Goal: Task Accomplishment & Management: Use online tool/utility

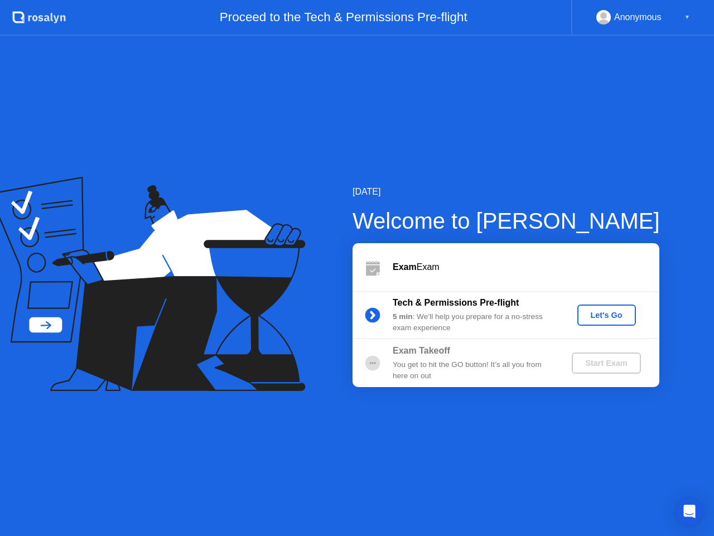
click at [605, 312] on div "Let's Go" at bounding box center [607, 315] width 50 height 9
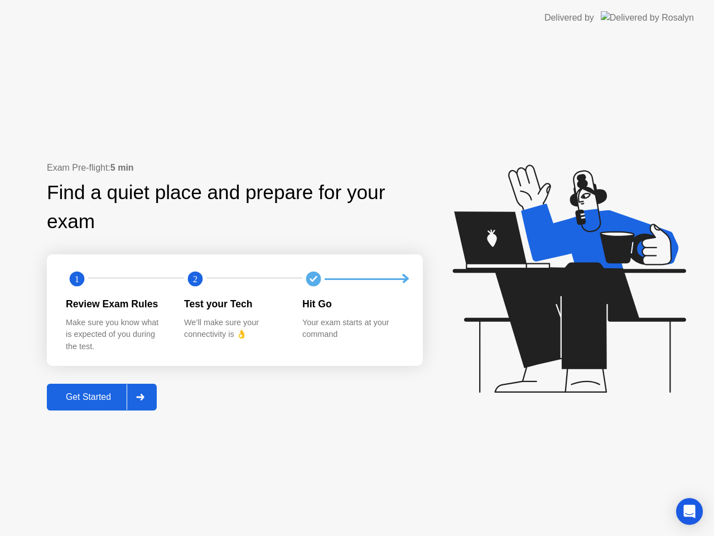
click at [136, 397] on div at bounding box center [140, 397] width 27 height 26
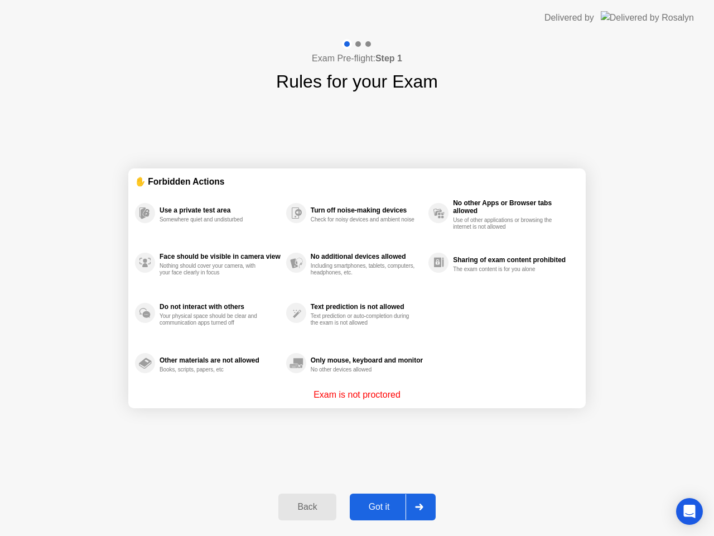
click at [395, 505] on div "Got it" at bounding box center [379, 507] width 52 height 10
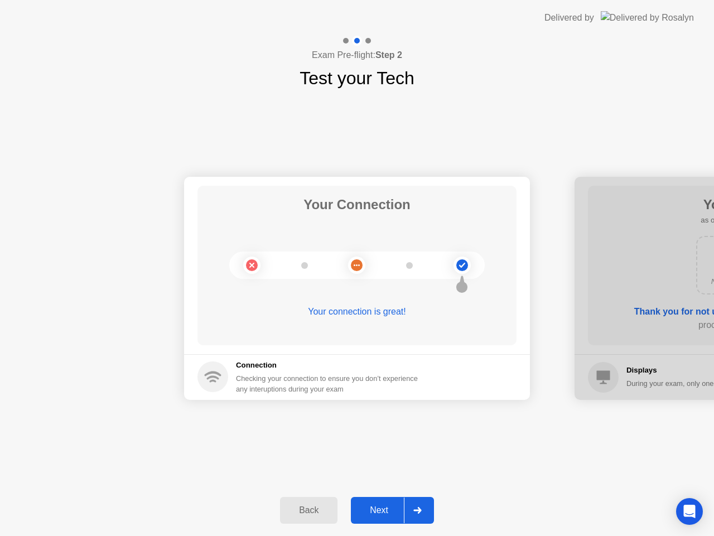
click at [395, 505] on div "Next" at bounding box center [379, 510] width 50 height 10
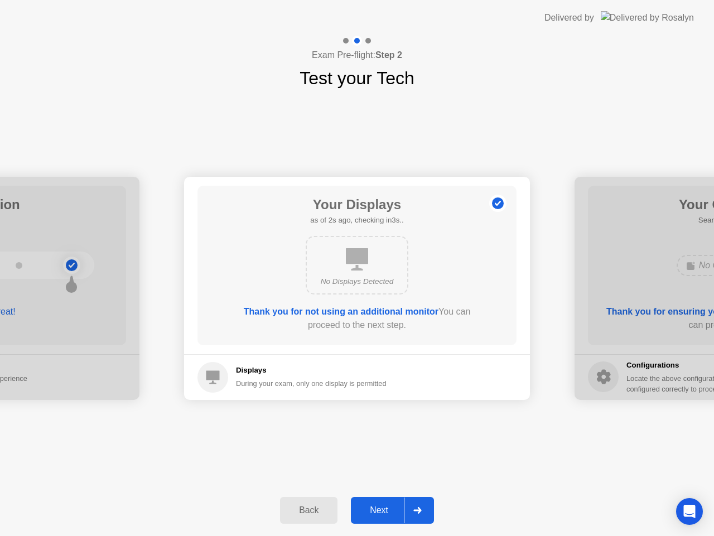
click at [395, 505] on div "Next" at bounding box center [379, 510] width 50 height 10
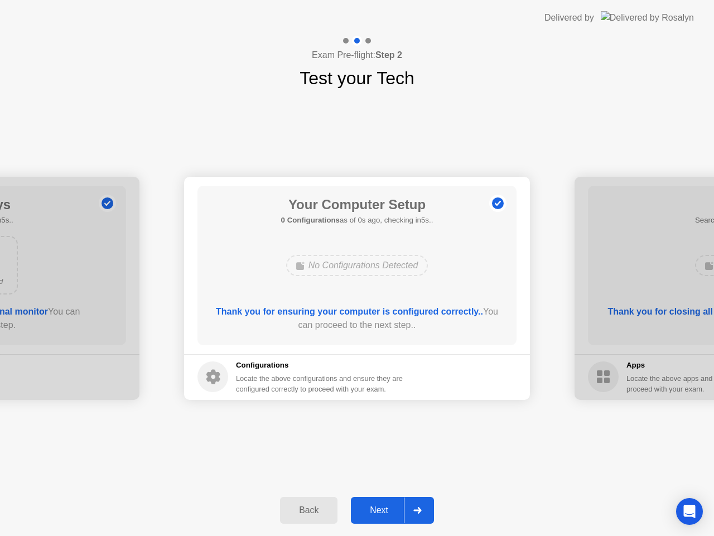
click at [395, 505] on div "Next" at bounding box center [379, 510] width 50 height 10
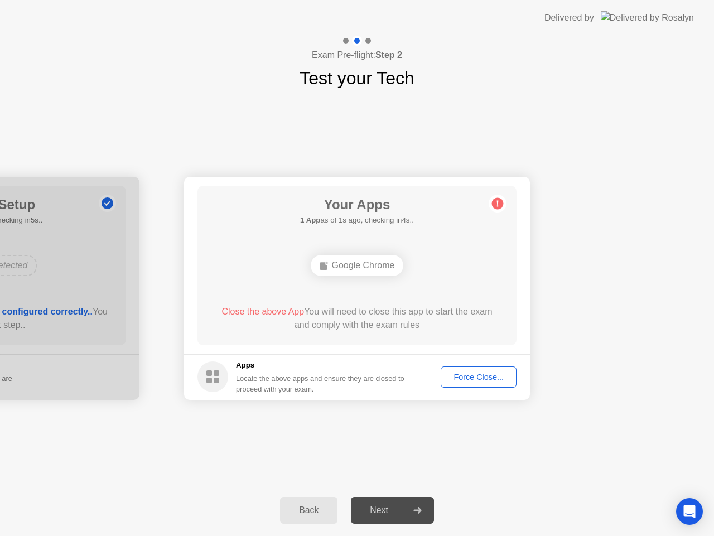
click at [459, 373] on div "Force Close..." at bounding box center [479, 377] width 68 height 9
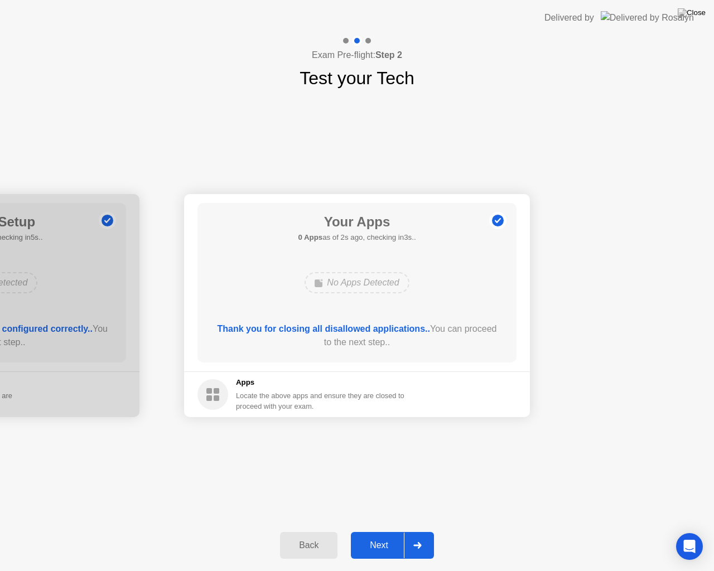
click at [378, 535] on div "Next" at bounding box center [379, 545] width 50 height 10
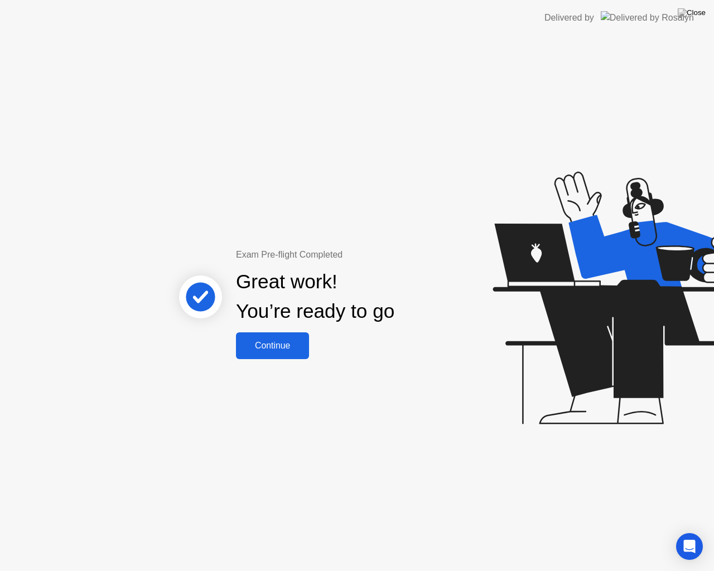
click at [280, 343] on div "Continue" at bounding box center [272, 346] width 66 height 10
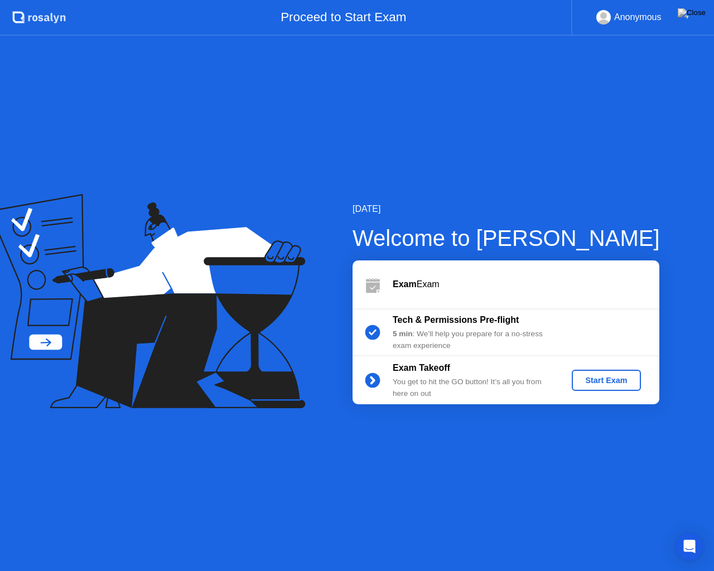
click at [616, 388] on button "Start Exam" at bounding box center [606, 380] width 69 height 21
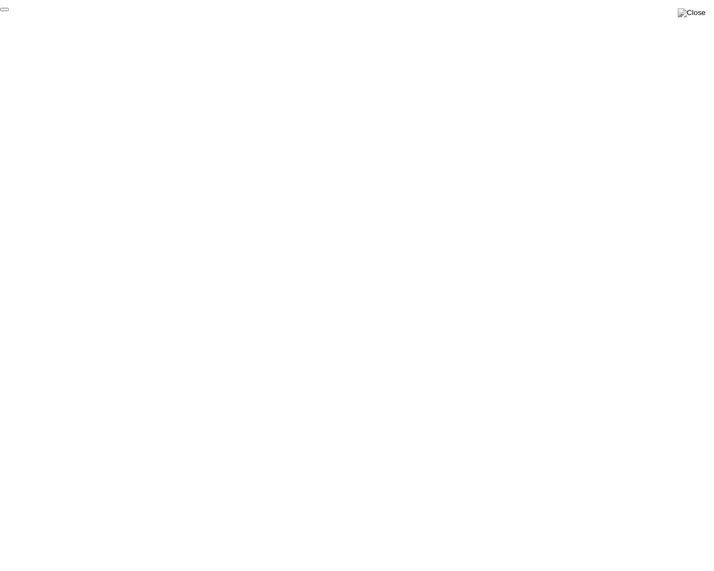
click div "End Proctoring Session"
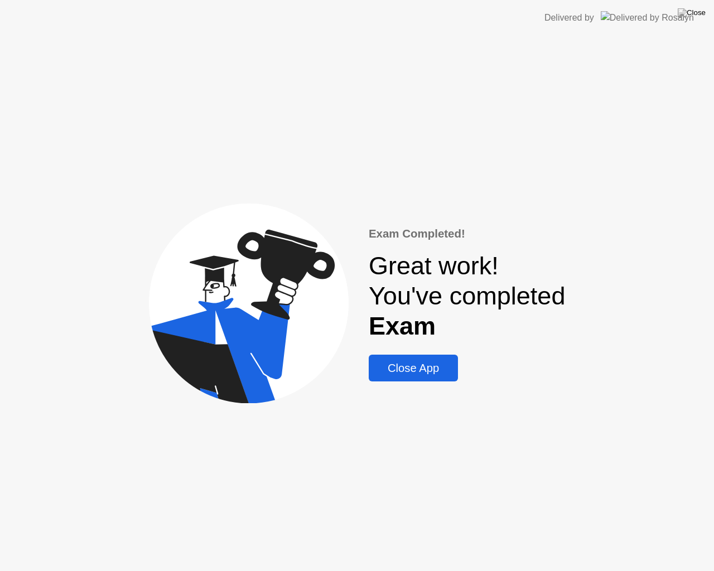
click at [431, 366] on div "Close App" at bounding box center [413, 368] width 83 height 13
